Goal: Task Accomplishment & Management: Use online tool/utility

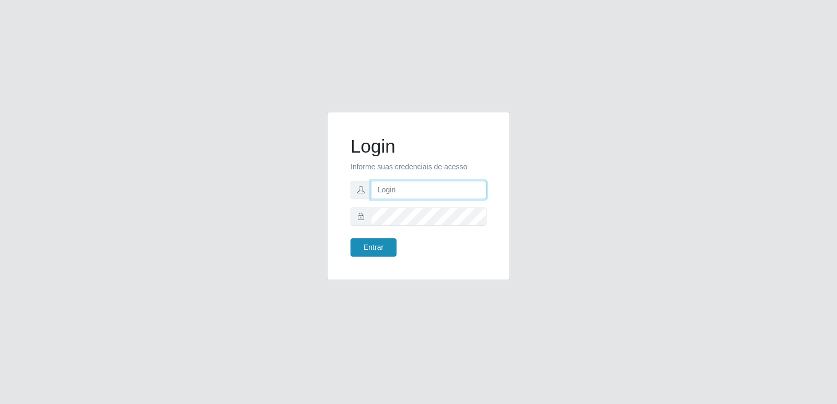
type input "[PERSON_NAME][EMAIL_ADDRESS][DOMAIN_NAME]"
click at [366, 246] on button "Entrar" at bounding box center [374, 248] width 46 height 18
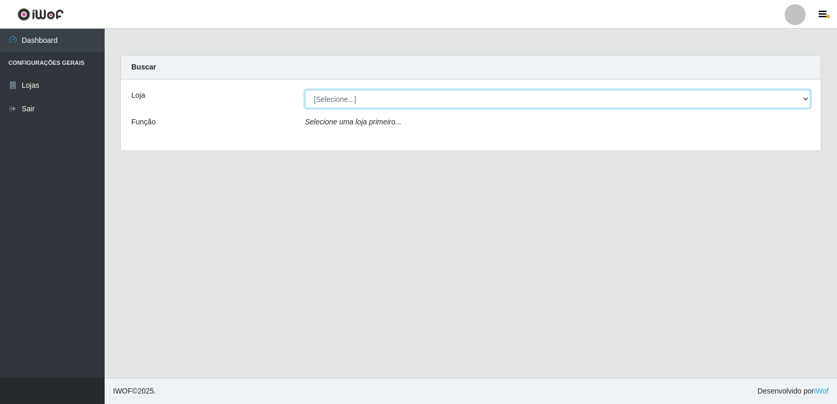
click at [371, 103] on select "[Selecione...] Hiper Queiroz - [GEOGRAPHIC_DATA] [GEOGRAPHIC_DATA] [GEOGRAPHIC_…" at bounding box center [557, 99] width 505 height 18
select select "516"
click at [305, 90] on select "[Selecione...] Hiper Queiroz - [GEOGRAPHIC_DATA] [GEOGRAPHIC_DATA] [GEOGRAPHIC_…" at bounding box center [557, 99] width 505 height 18
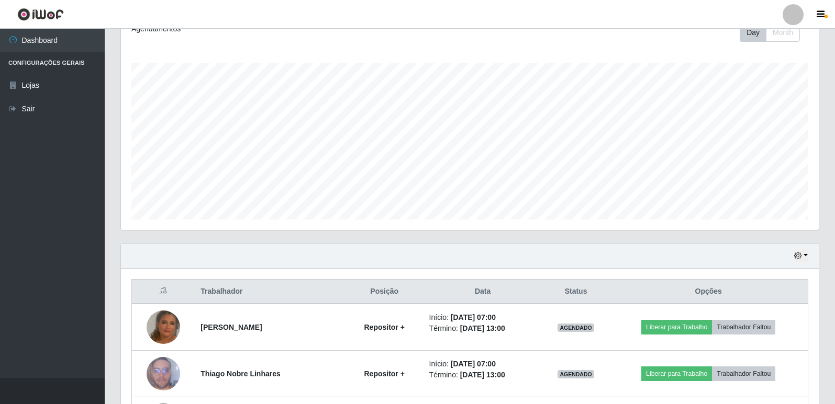
scroll to position [157, 0]
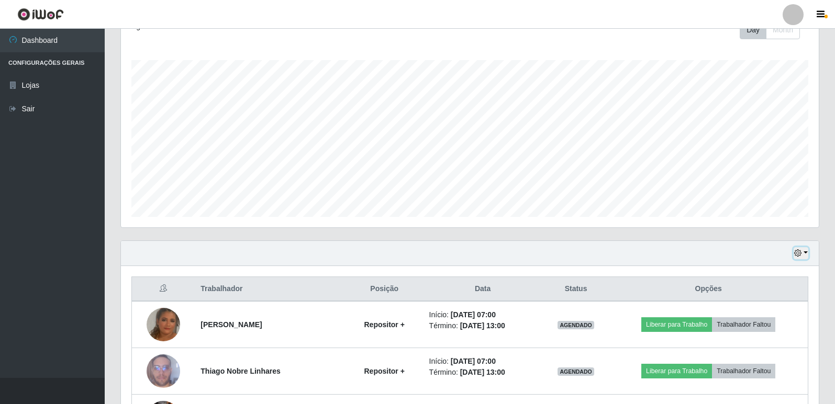
click at [802, 255] on button "button" at bounding box center [800, 253] width 15 height 12
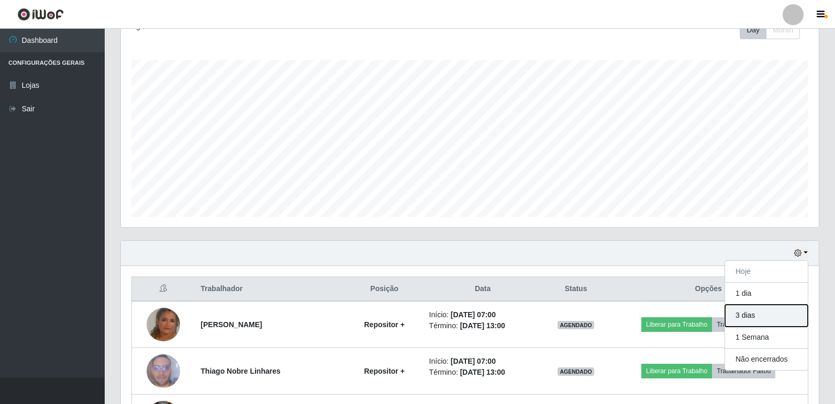
click at [778, 319] on button "3 dias" at bounding box center [766, 316] width 83 height 22
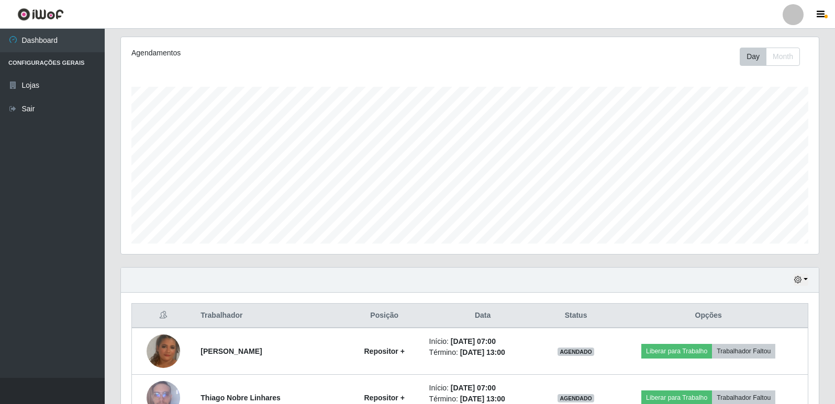
scroll to position [105, 0]
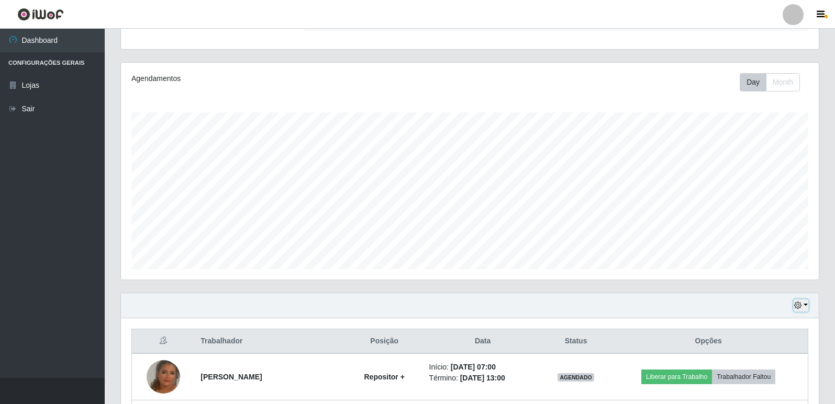
click at [801, 309] on icon "button" at bounding box center [797, 305] width 7 height 7
click at [753, 205] on button "Hoje" at bounding box center [766, 201] width 83 height 22
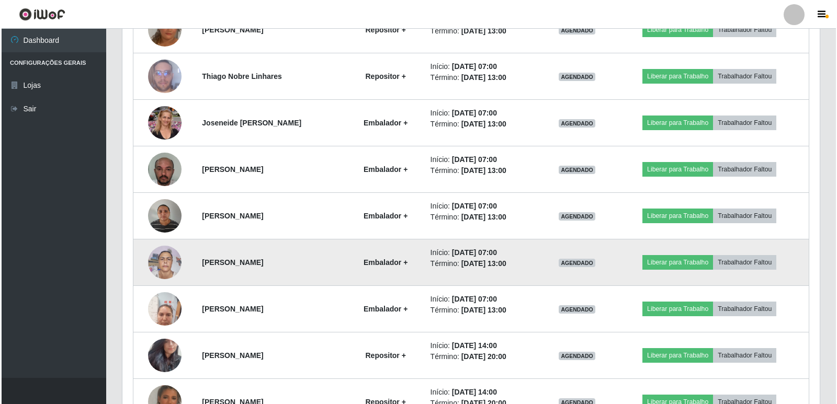
scroll to position [471, 0]
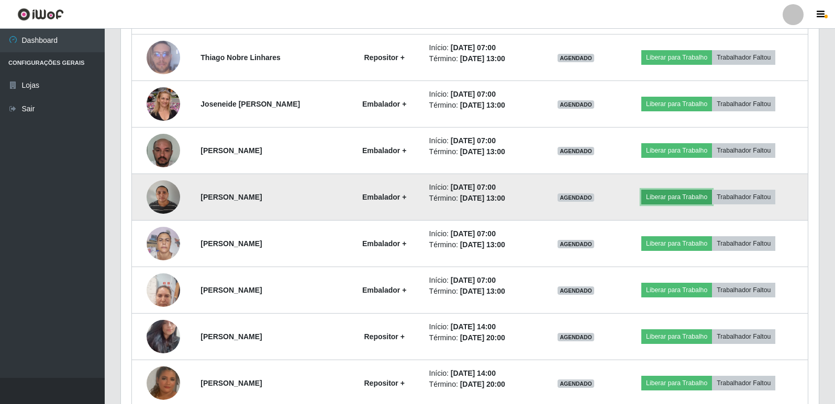
click at [667, 196] on button "Liberar para Trabalho" at bounding box center [676, 197] width 71 height 15
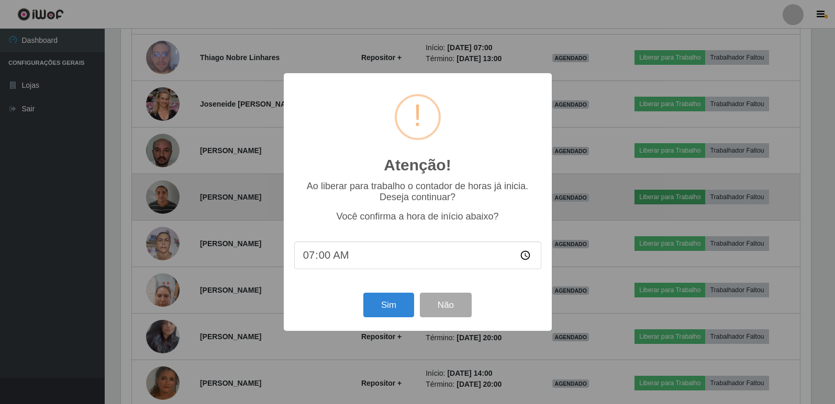
scroll to position [217, 692]
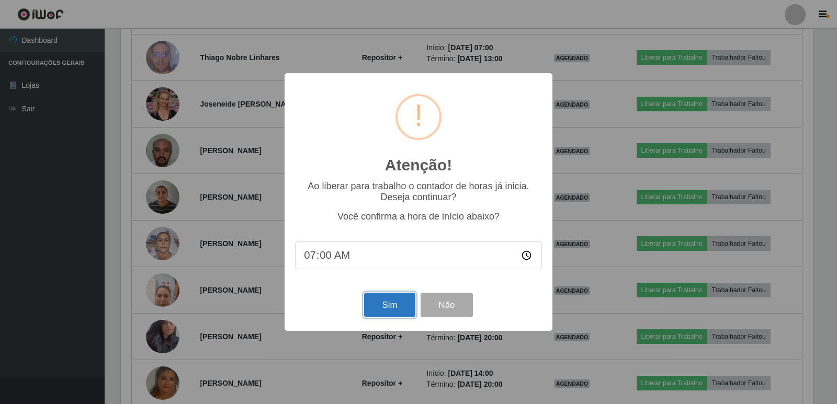
click at [388, 307] on button "Sim" at bounding box center [389, 305] width 51 height 25
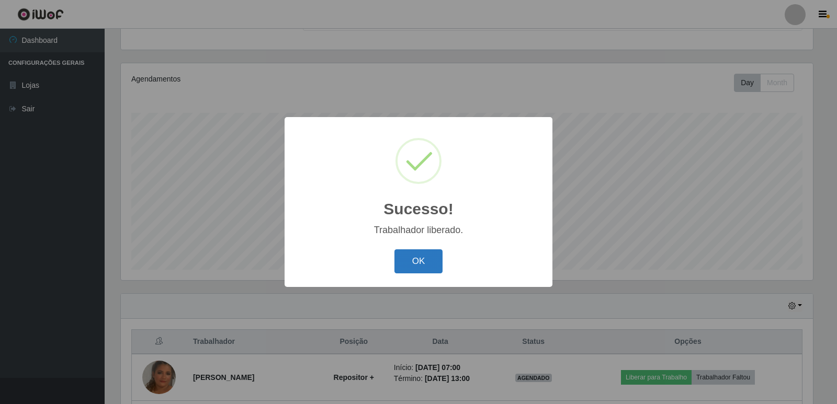
click at [426, 259] on button "OK" at bounding box center [419, 262] width 49 height 25
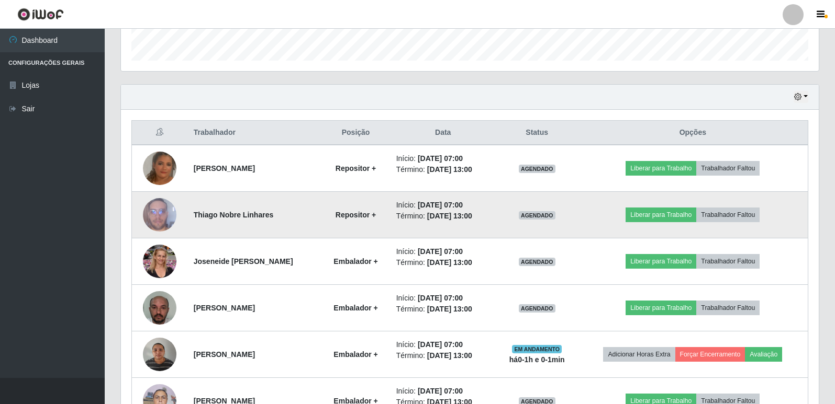
scroll to position [366, 0]
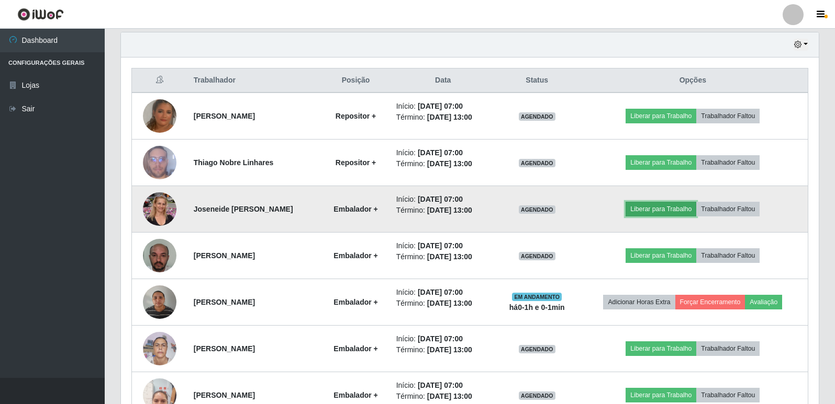
click at [659, 207] on button "Liberar para Trabalho" at bounding box center [660, 209] width 71 height 15
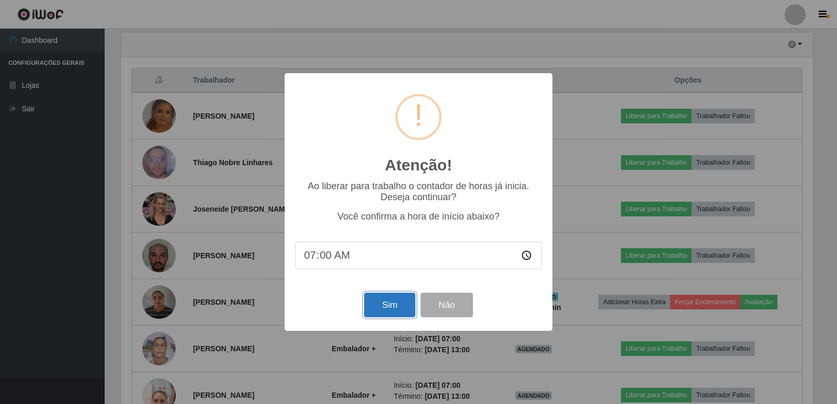
click at [396, 308] on button "Sim" at bounding box center [389, 305] width 51 height 25
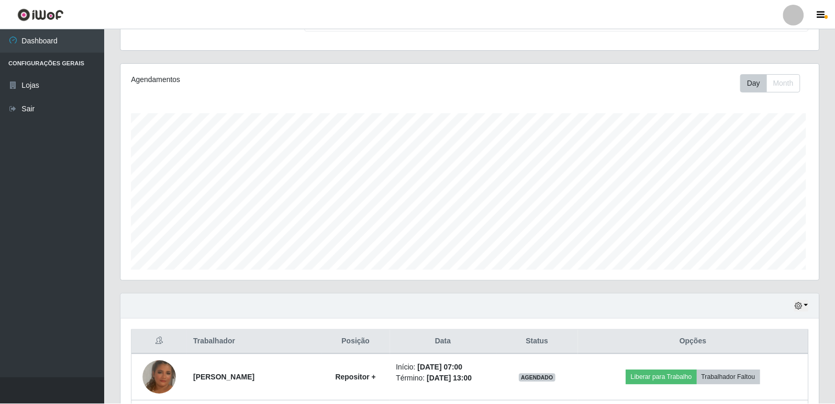
scroll to position [0, 0]
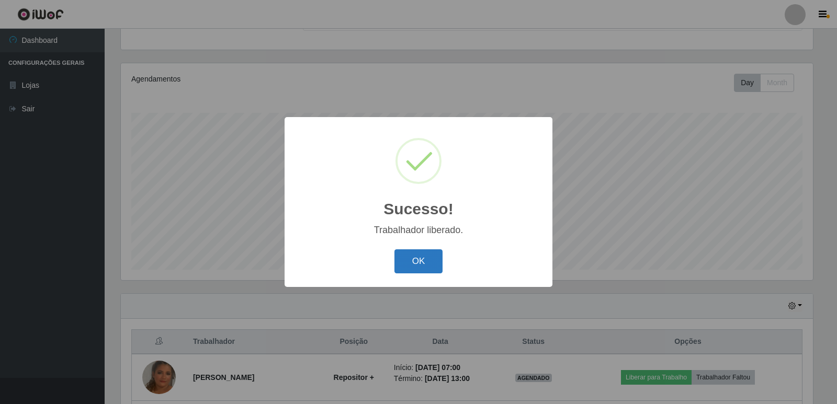
click at [431, 261] on button "OK" at bounding box center [419, 262] width 49 height 25
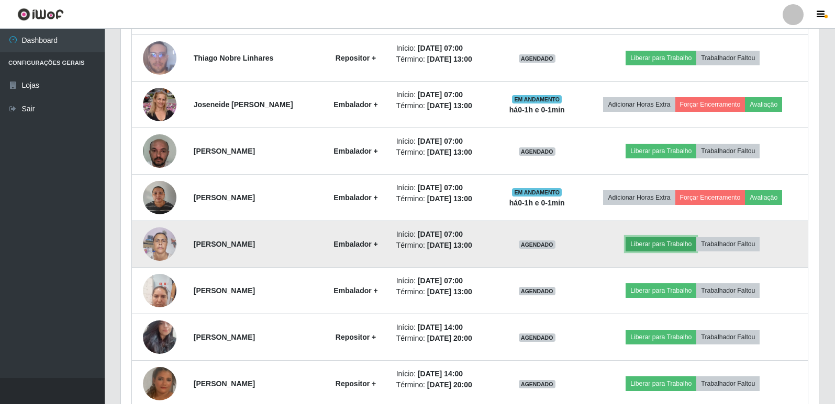
click at [656, 243] on button "Liberar para Trabalho" at bounding box center [660, 244] width 71 height 15
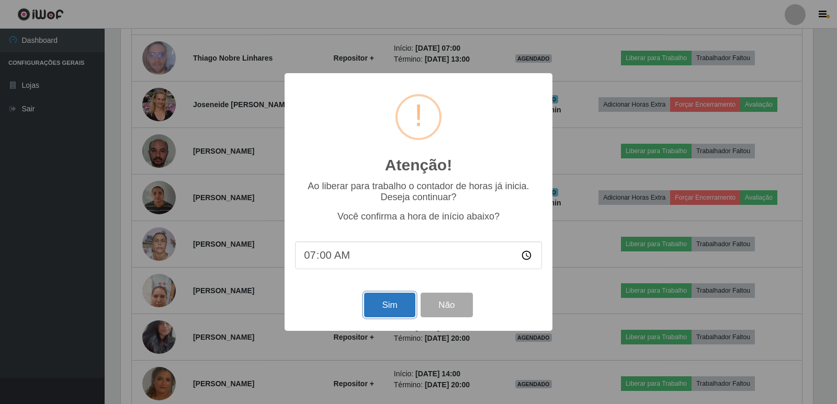
click at [390, 313] on button "Sim" at bounding box center [389, 305] width 51 height 25
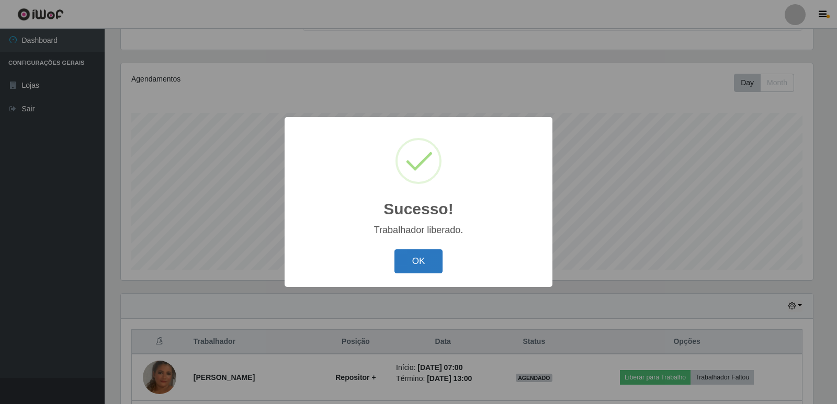
click at [417, 264] on button "OK" at bounding box center [419, 262] width 49 height 25
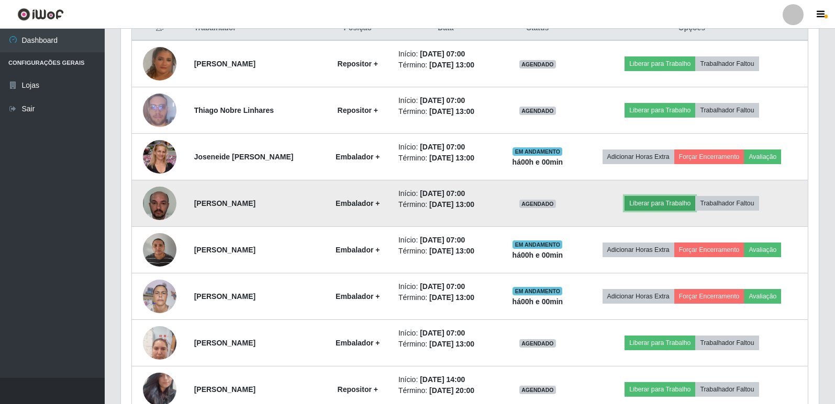
click at [658, 201] on button "Liberar para Trabalho" at bounding box center [659, 203] width 71 height 15
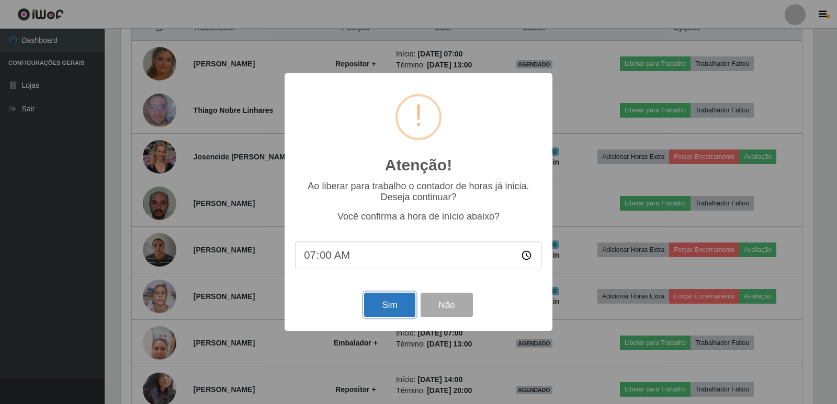
click at [386, 308] on button "Sim" at bounding box center [389, 305] width 51 height 25
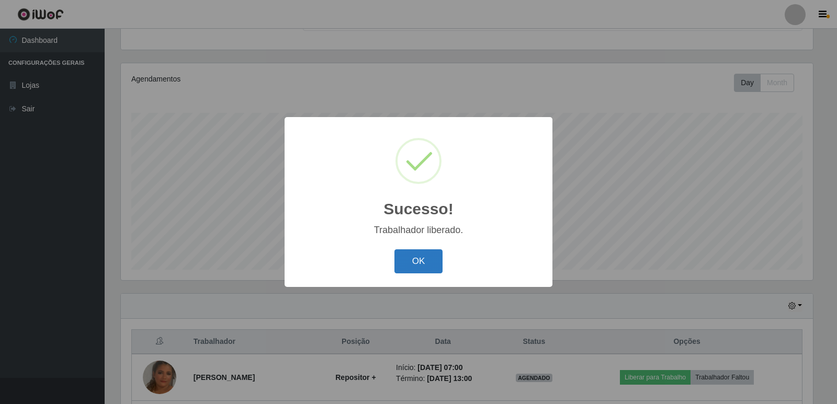
click at [421, 263] on button "OK" at bounding box center [419, 262] width 49 height 25
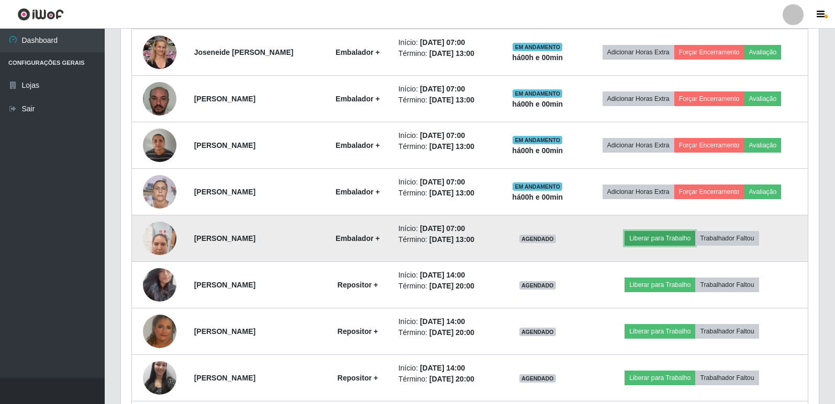
click at [651, 238] on button "Liberar para Trabalho" at bounding box center [659, 238] width 71 height 15
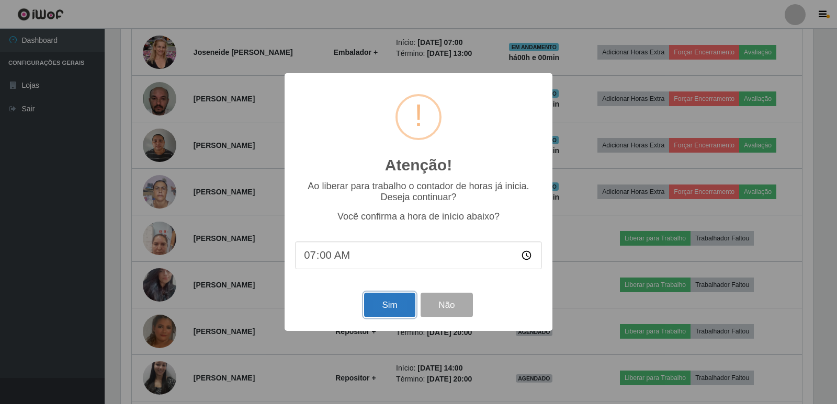
click at [403, 306] on button "Sim" at bounding box center [389, 305] width 51 height 25
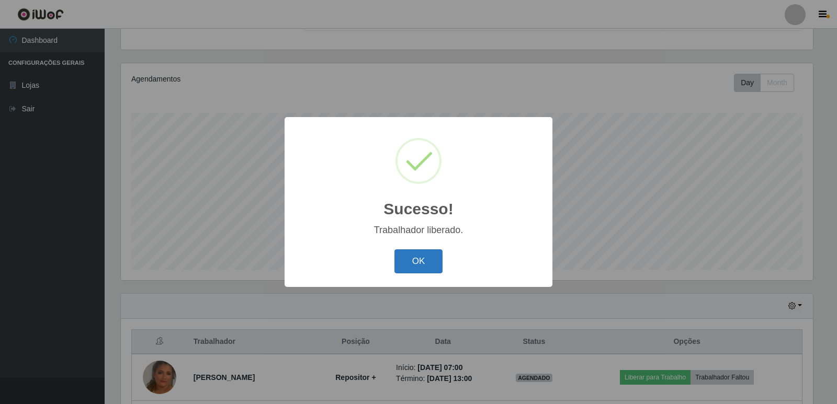
click at [437, 258] on button "OK" at bounding box center [419, 262] width 49 height 25
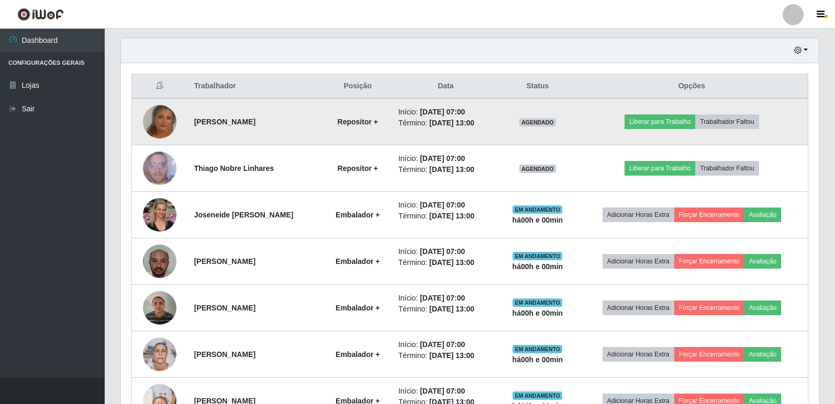
scroll to position [366, 0]
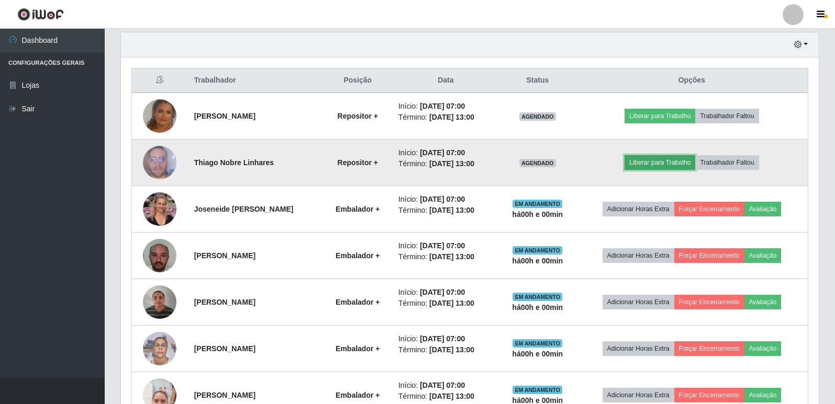
click at [648, 165] on button "Liberar para Trabalho" at bounding box center [659, 162] width 71 height 15
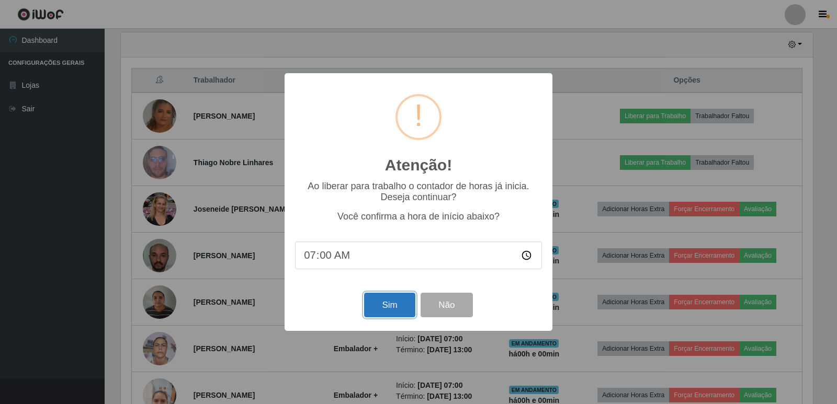
click at [384, 312] on button "Sim" at bounding box center [389, 305] width 51 height 25
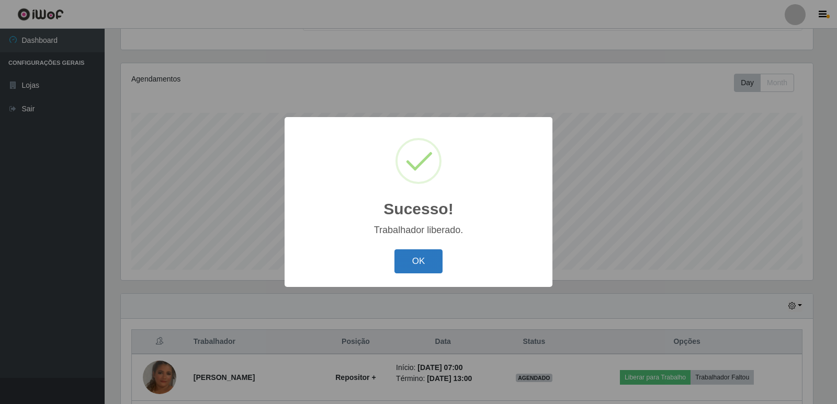
click at [429, 263] on button "OK" at bounding box center [419, 262] width 49 height 25
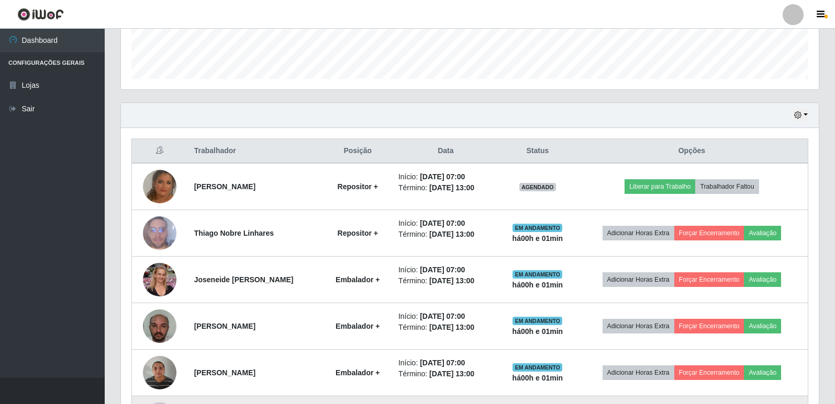
scroll to position [314, 0]
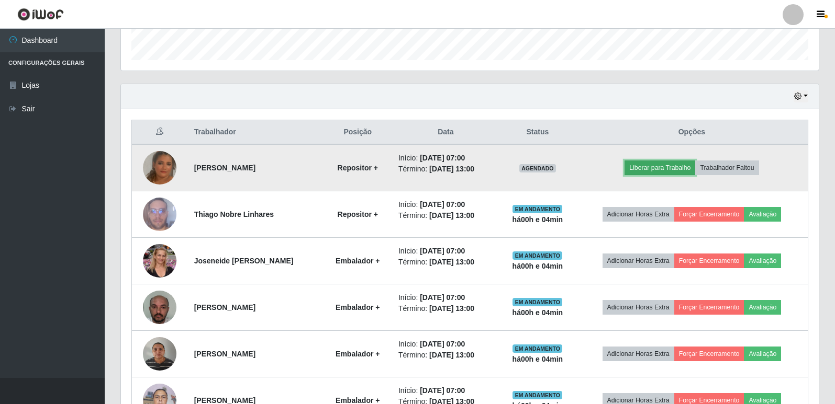
click at [653, 166] on button "Liberar para Trabalho" at bounding box center [659, 168] width 71 height 15
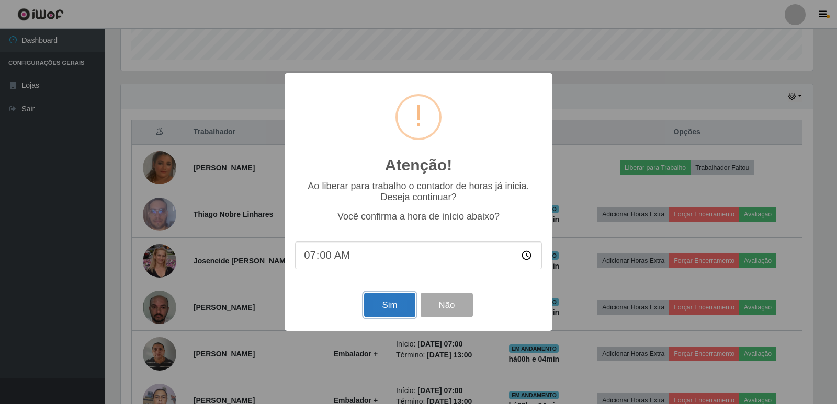
click at [393, 299] on button "Sim" at bounding box center [389, 305] width 51 height 25
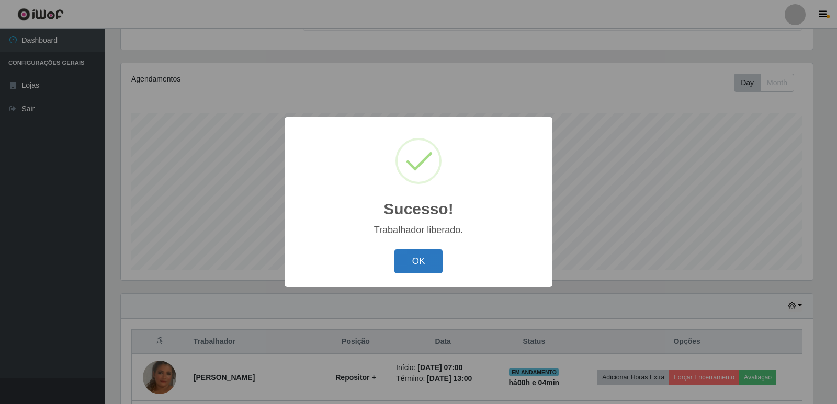
click at [427, 262] on button "OK" at bounding box center [419, 262] width 49 height 25
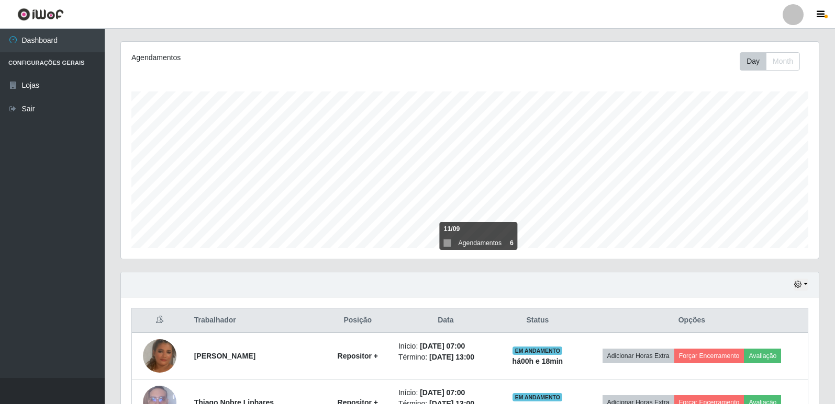
scroll to position [134, 0]
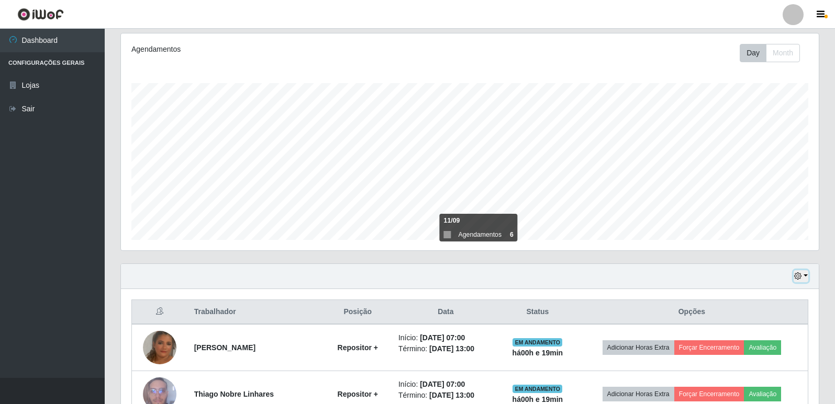
click at [803, 273] on button "button" at bounding box center [800, 277] width 15 height 12
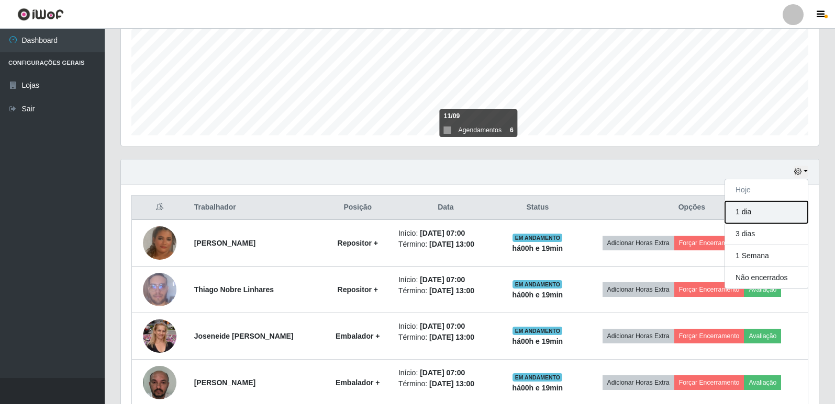
click at [748, 210] on button "1 dia" at bounding box center [766, 212] width 83 height 22
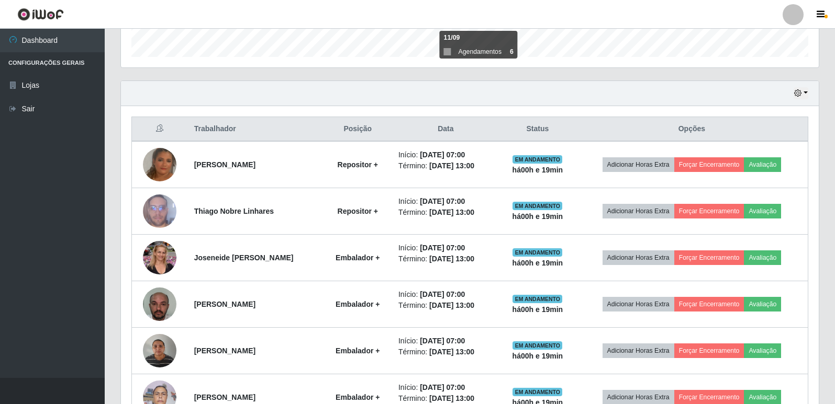
scroll to position [216, 0]
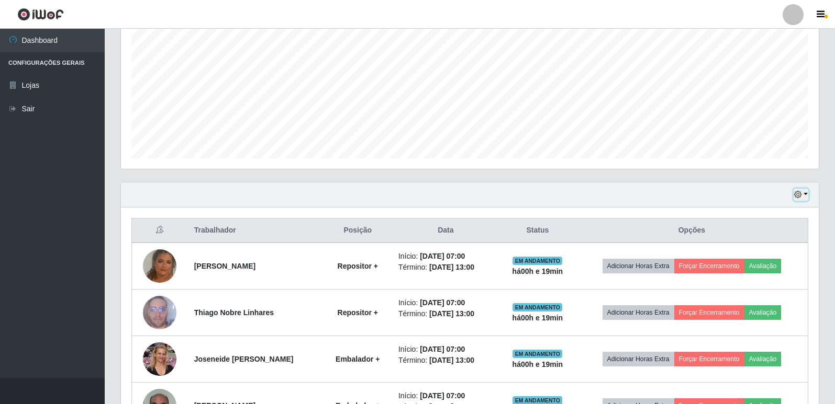
click at [802, 197] on button "button" at bounding box center [800, 195] width 15 height 12
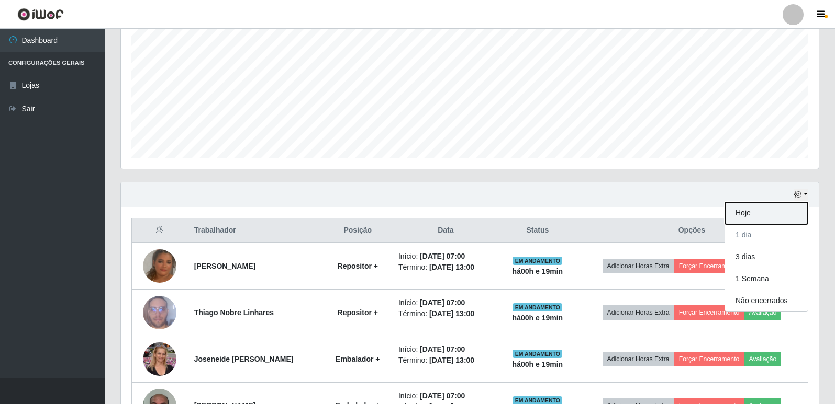
click at [761, 216] on button "Hoje" at bounding box center [766, 213] width 83 height 22
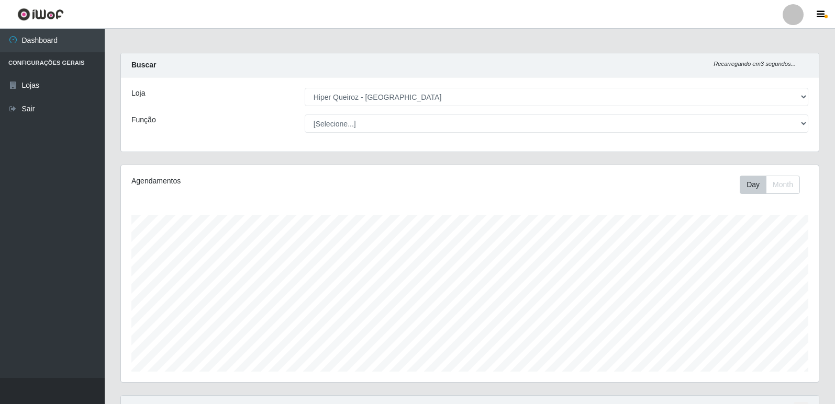
scroll to position [0, 0]
